Goal: Information Seeking & Learning: Learn about a topic

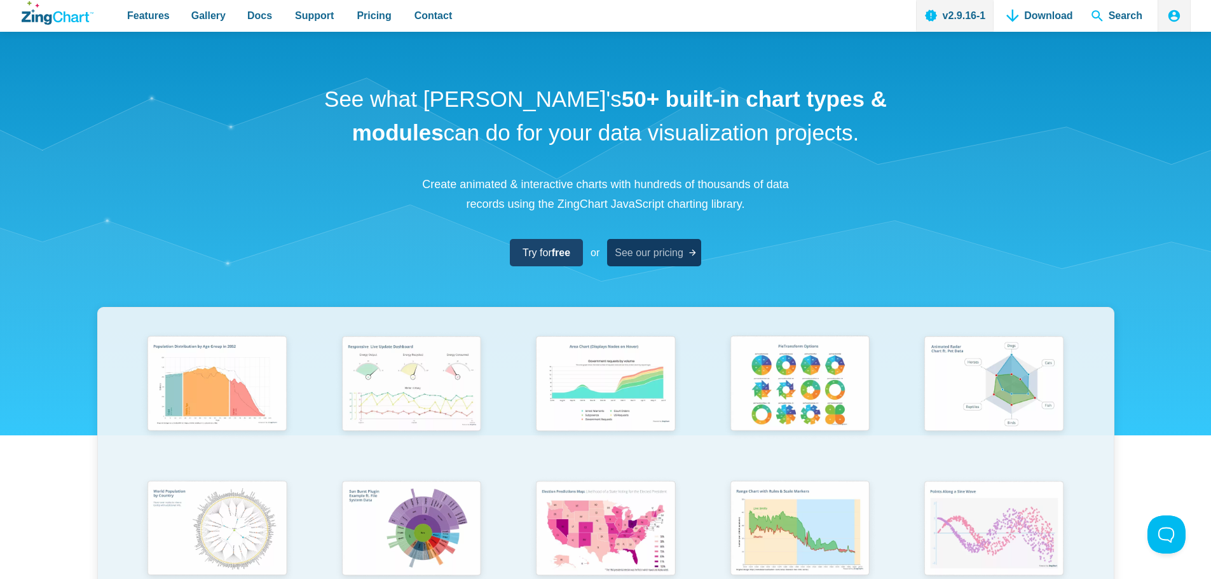
click at [654, 254] on span "See our pricing" at bounding box center [649, 252] width 69 height 17
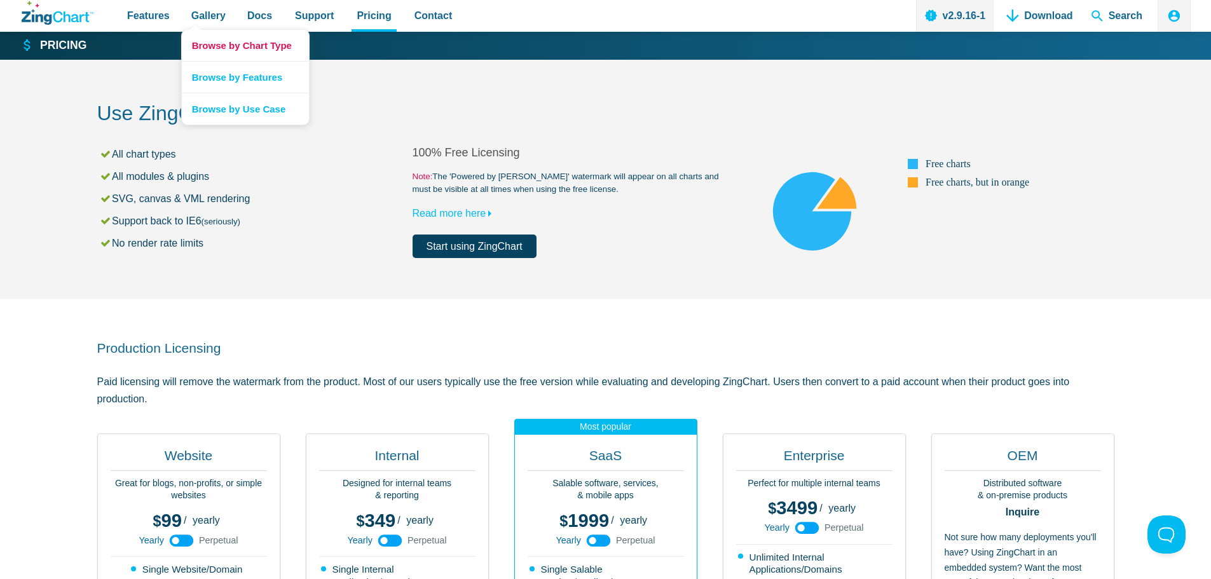
click at [214, 38] on link "Browse by Chart Type" at bounding box center [245, 45] width 127 height 31
